Goal: Information Seeking & Learning: Learn about a topic

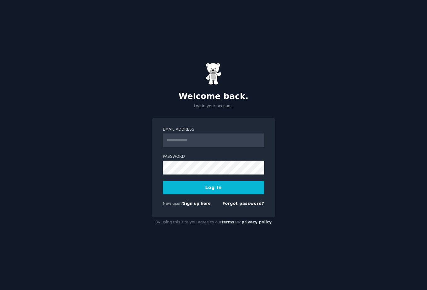
click at [191, 139] on input "Email Address" at bounding box center [213, 140] width 101 height 14
type input "**********"
click at [176, 187] on button "Log In" at bounding box center [213, 187] width 101 height 13
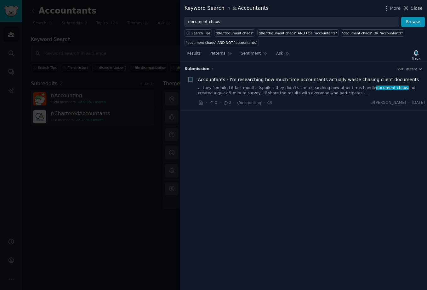
click at [416, 6] on span "Close" at bounding box center [417, 8] width 12 height 7
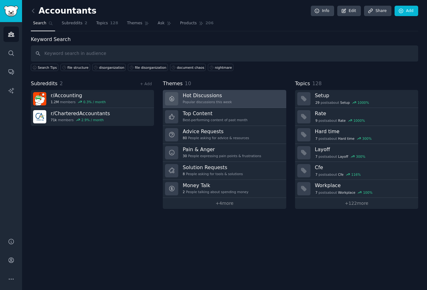
click at [224, 97] on h3 "Hot Discussions" at bounding box center [207, 95] width 49 height 7
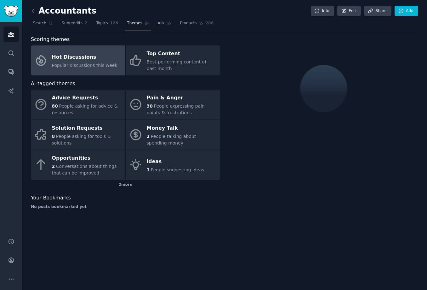
click at [79, 59] on div "Hot Discussions" at bounding box center [85, 57] width 66 height 10
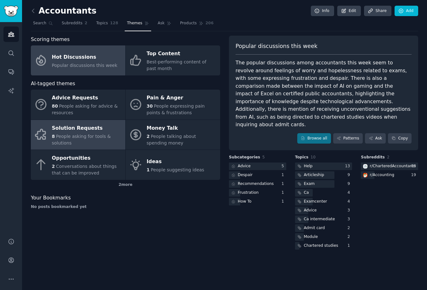
click at [80, 140] on div "8 People asking for tools & solutions" at bounding box center [87, 139] width 70 height 13
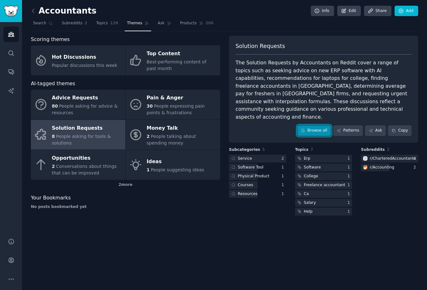
click at [320, 125] on link "Browse all" at bounding box center [314, 130] width 34 height 11
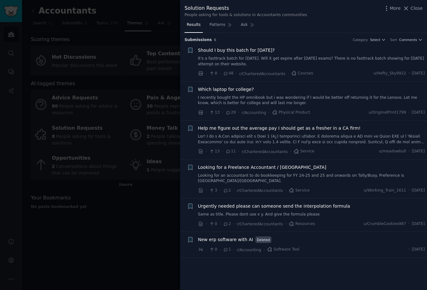
click at [219, 236] on span "New erp software with AI" at bounding box center [225, 239] width 55 height 7
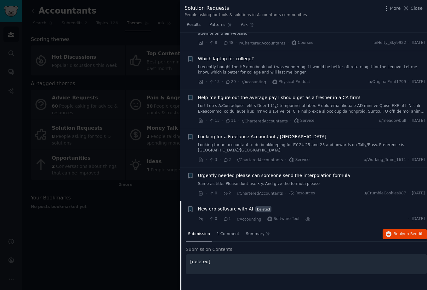
scroll to position [57, 0]
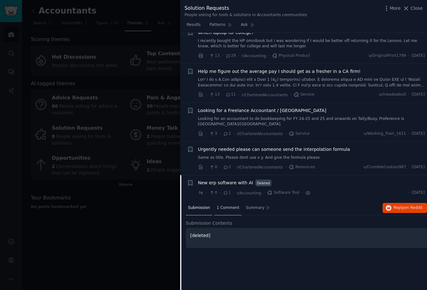
click at [229, 205] on span "1 Comment" at bounding box center [228, 208] width 23 height 6
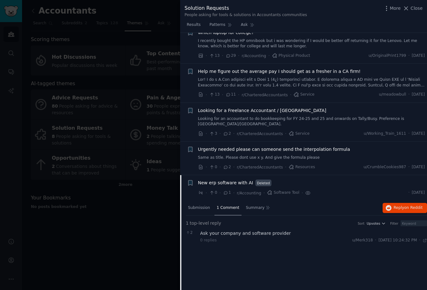
click at [220, 230] on div "Ask your company and software provider" at bounding box center [313, 233] width 227 height 7
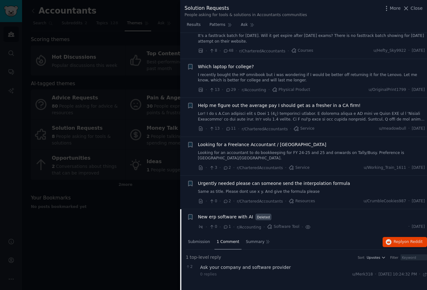
scroll to position [0, 0]
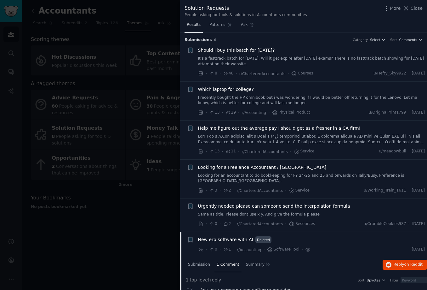
click at [188, 22] on span "Results" at bounding box center [194, 25] width 14 height 6
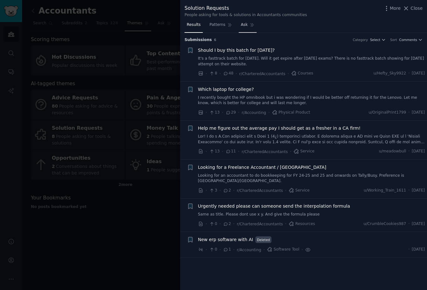
click at [242, 26] on span "Ask" at bounding box center [244, 25] width 7 height 6
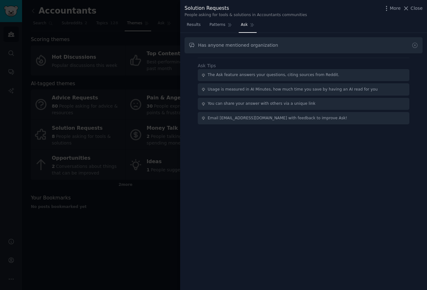
type input "Has anyone mentioned organization"
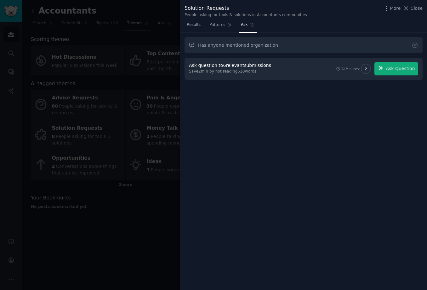
click at [202, 65] on div "Ask question to 6 relevant submissions" at bounding box center [230, 65] width 82 height 7
click at [247, 71] on div "Save 2 min by not reading 510 words" at bounding box center [231, 72] width 84 height 6
click at [407, 8] on icon at bounding box center [406, 8] width 3 height 3
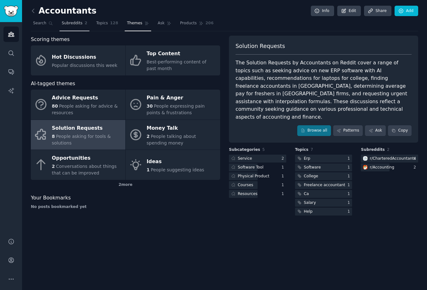
click at [72, 21] on span "Subreddits" at bounding box center [72, 23] width 21 height 6
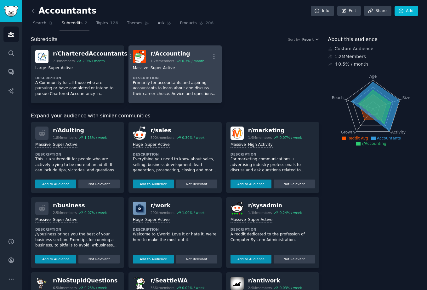
click at [170, 54] on div "r/ Accounting" at bounding box center [178, 54] width 54 height 8
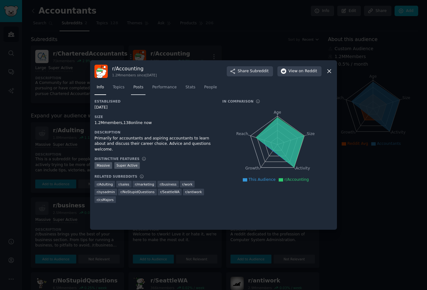
click at [135, 90] on link "Posts" at bounding box center [138, 88] width 14 height 13
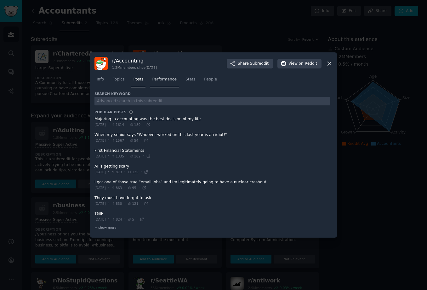
click at [150, 78] on link "Performance" at bounding box center [164, 80] width 29 height 13
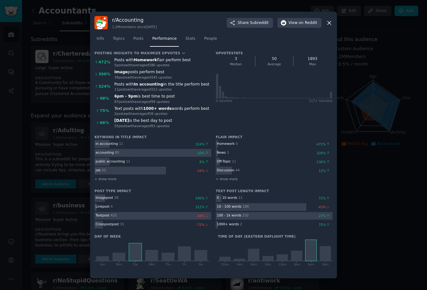
click at [332, 23] on icon at bounding box center [329, 23] width 7 height 7
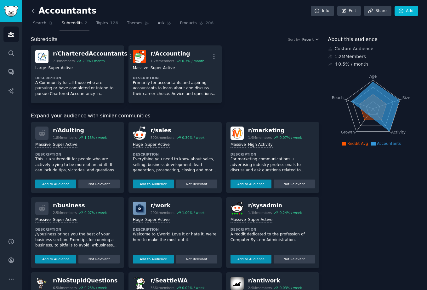
click at [32, 11] on icon at bounding box center [33, 11] width 7 height 7
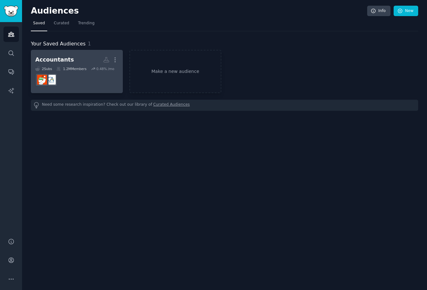
click at [87, 82] on dd at bounding box center [76, 80] width 83 height 18
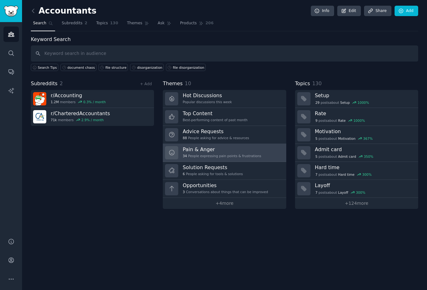
click at [205, 150] on h3 "Pain & Anger" at bounding box center [222, 149] width 78 height 7
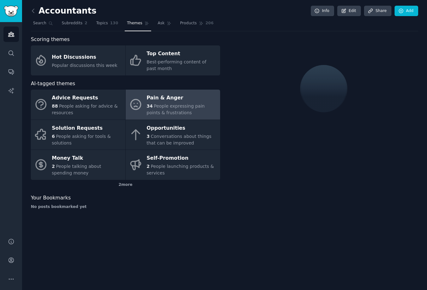
click at [180, 102] on div "Pain & Anger" at bounding box center [182, 98] width 70 height 10
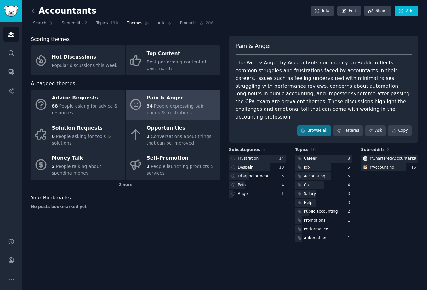
click at [166, 98] on div "Pain & Anger" at bounding box center [182, 98] width 70 height 10
click at [311, 129] on div "Pain & Anger The Pain & Anger by Accountants community on Reddit reflects commo…" at bounding box center [323, 89] width 189 height 107
click at [317, 125] on link "Browse all" at bounding box center [314, 130] width 34 height 11
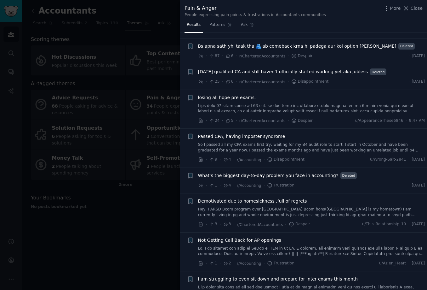
scroll to position [953, 0]
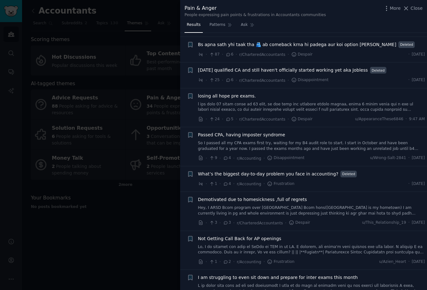
click at [370, 170] on div "What’s the biggest day-to-day problem you face in accounting? Deleted" at bounding box center [311, 173] width 227 height 7
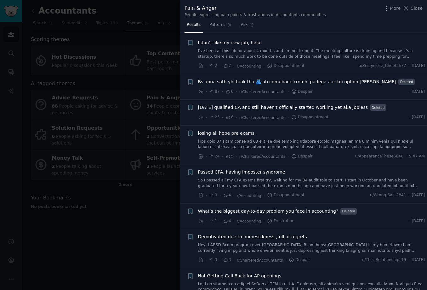
scroll to position [900, 0]
